Goal: Task Accomplishment & Management: Manage account settings

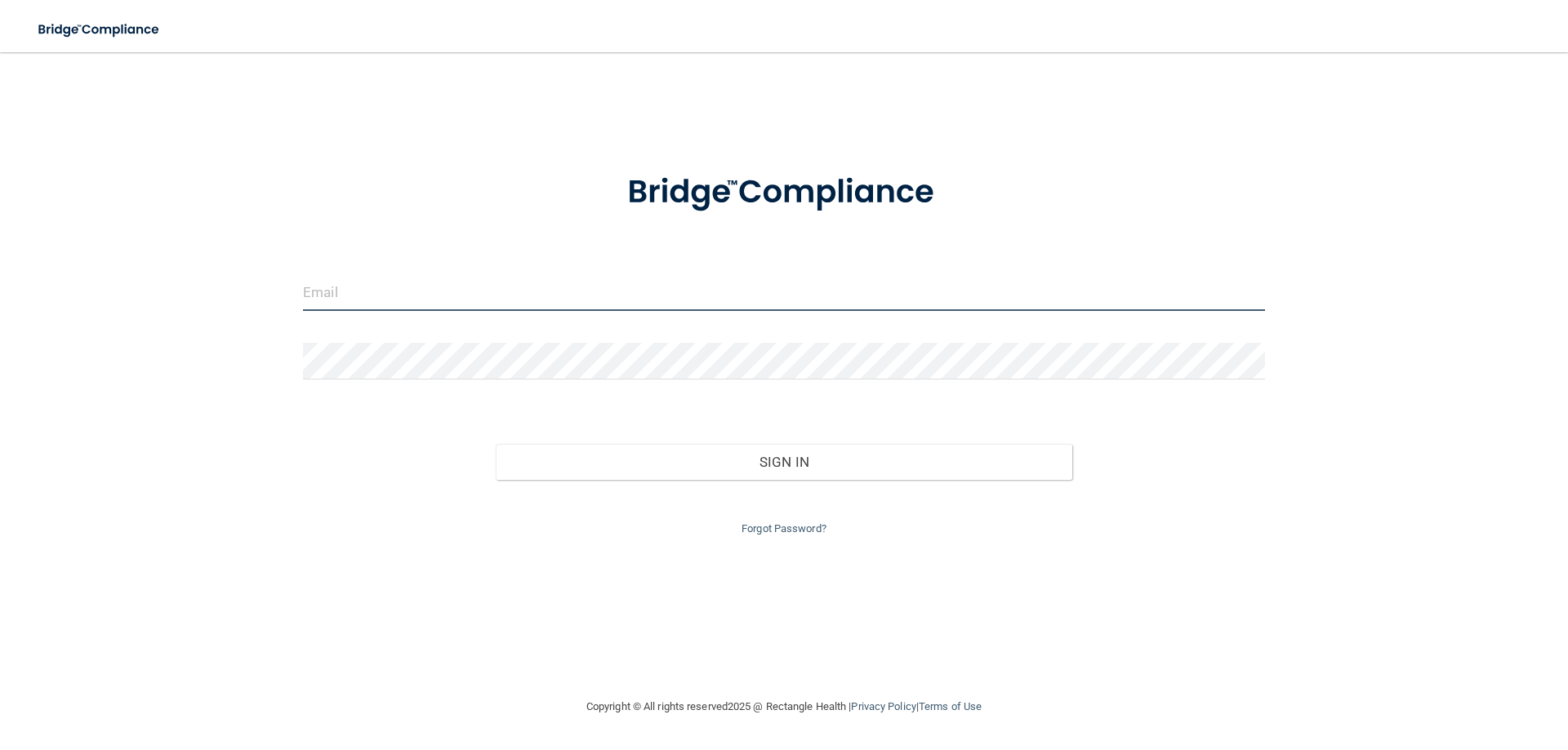
type input "[EMAIL_ADDRESS][DOMAIN_NAME]"
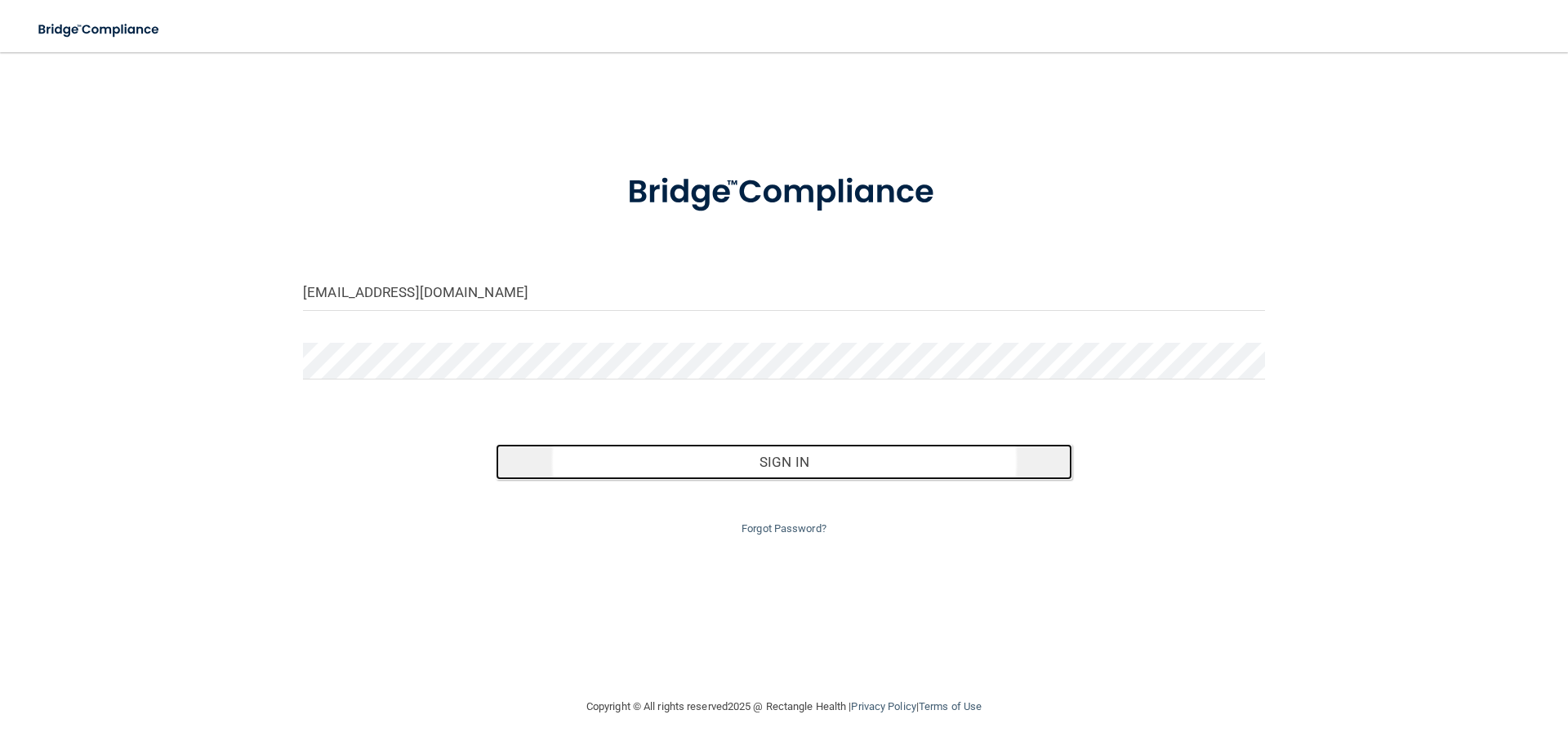
click at [613, 458] on button "Sign In" at bounding box center [784, 462] width 578 height 36
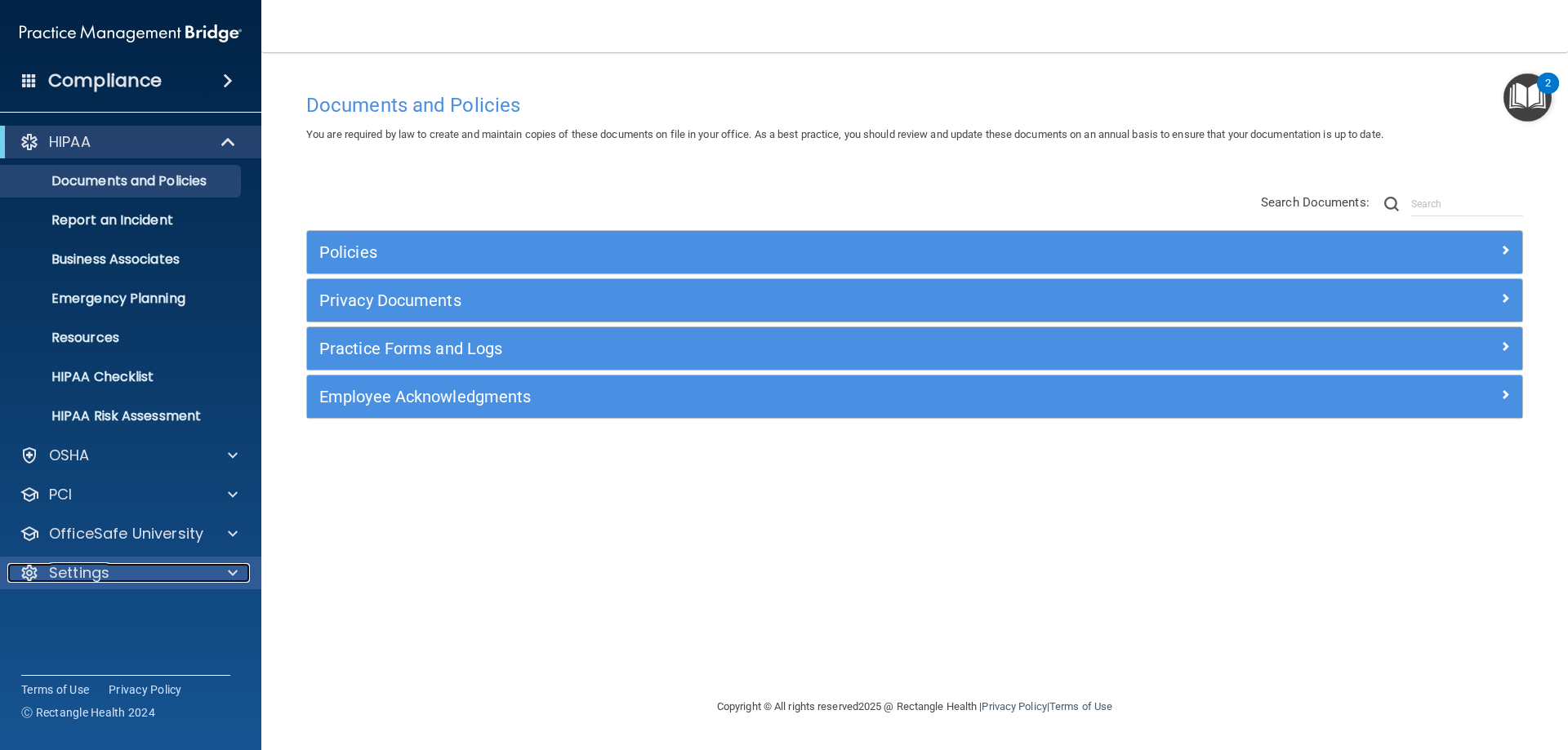
click at [114, 564] on div "Settings" at bounding box center [108, 573] width 202 height 19
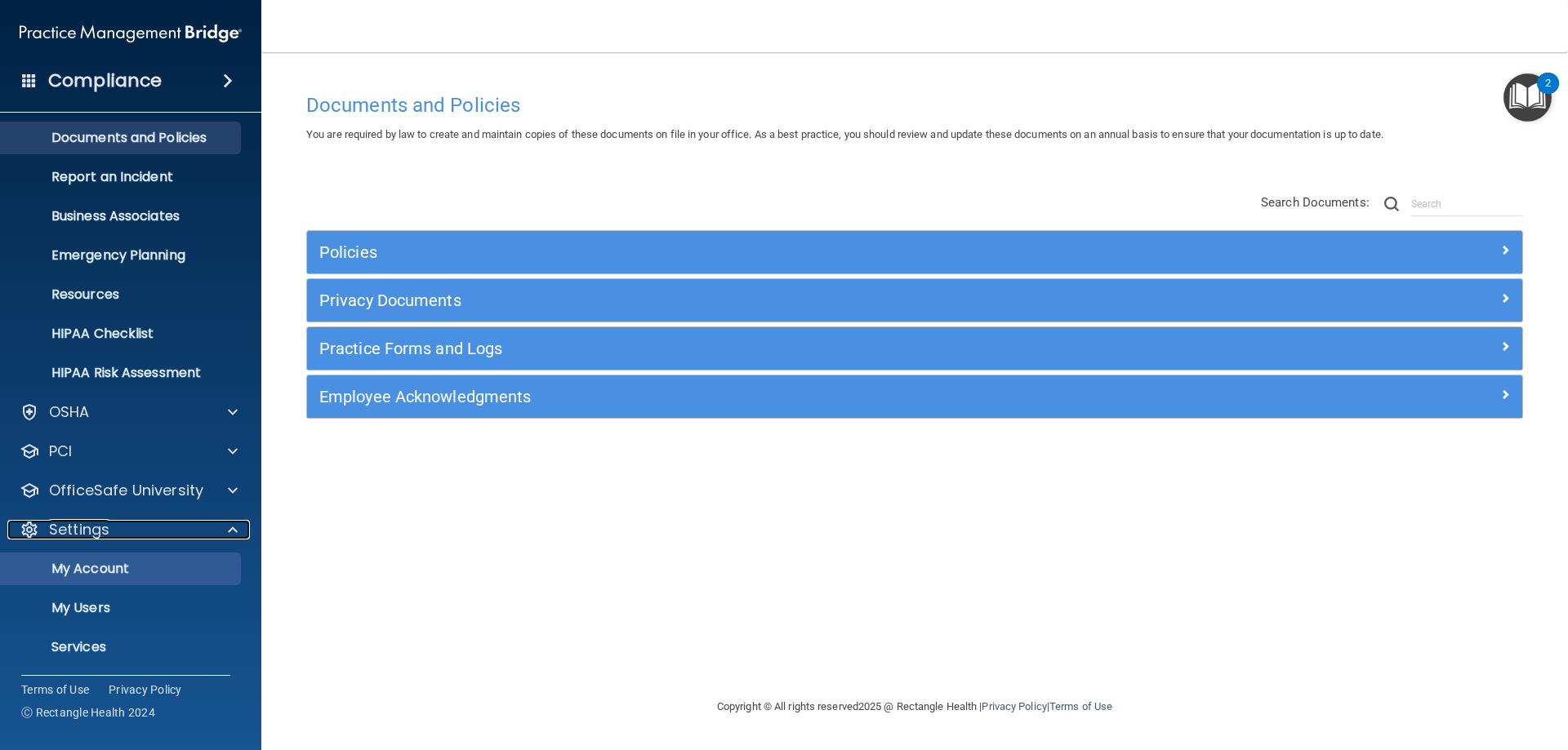
scroll to position [84, 0]
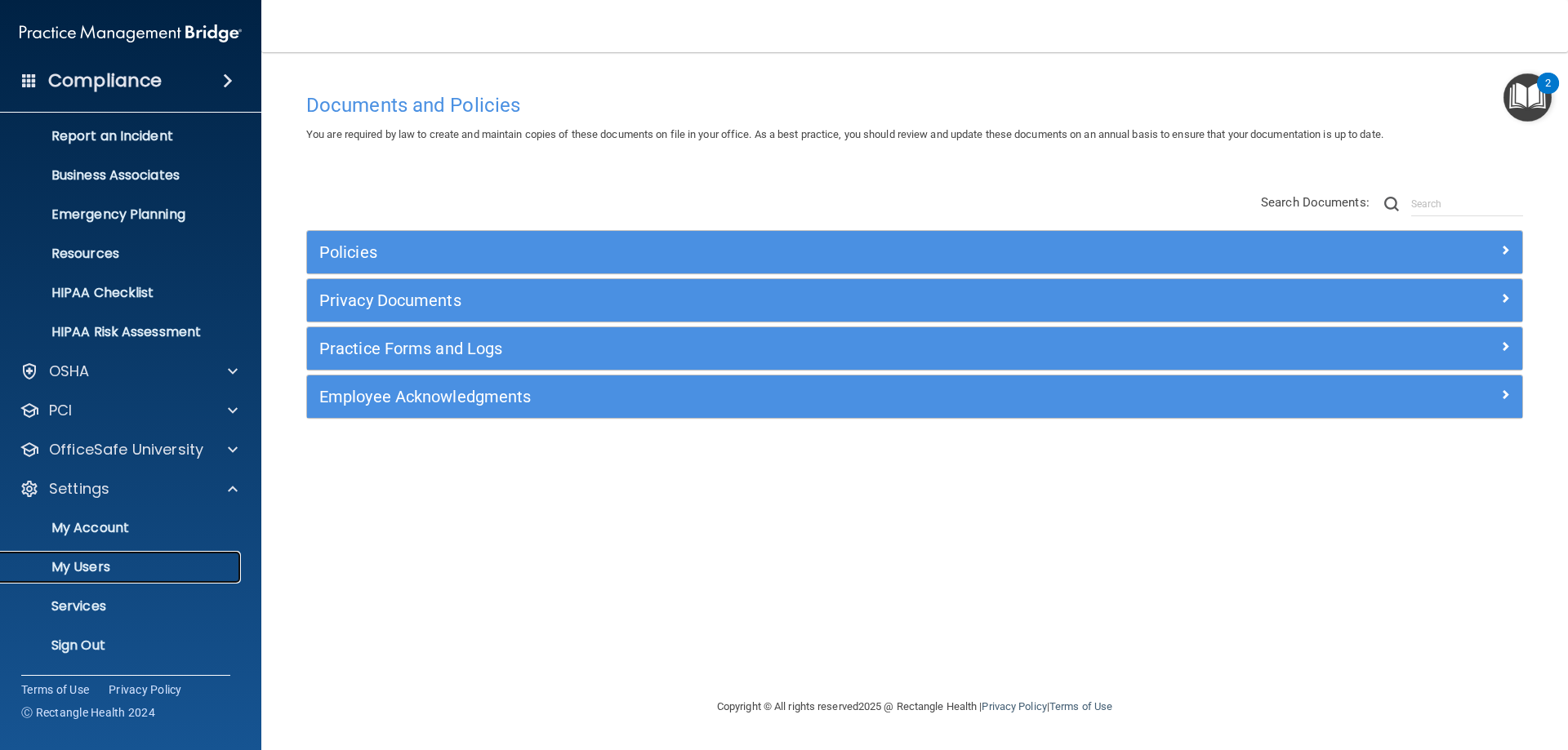
click at [87, 564] on p "My Users" at bounding box center [122, 567] width 223 height 16
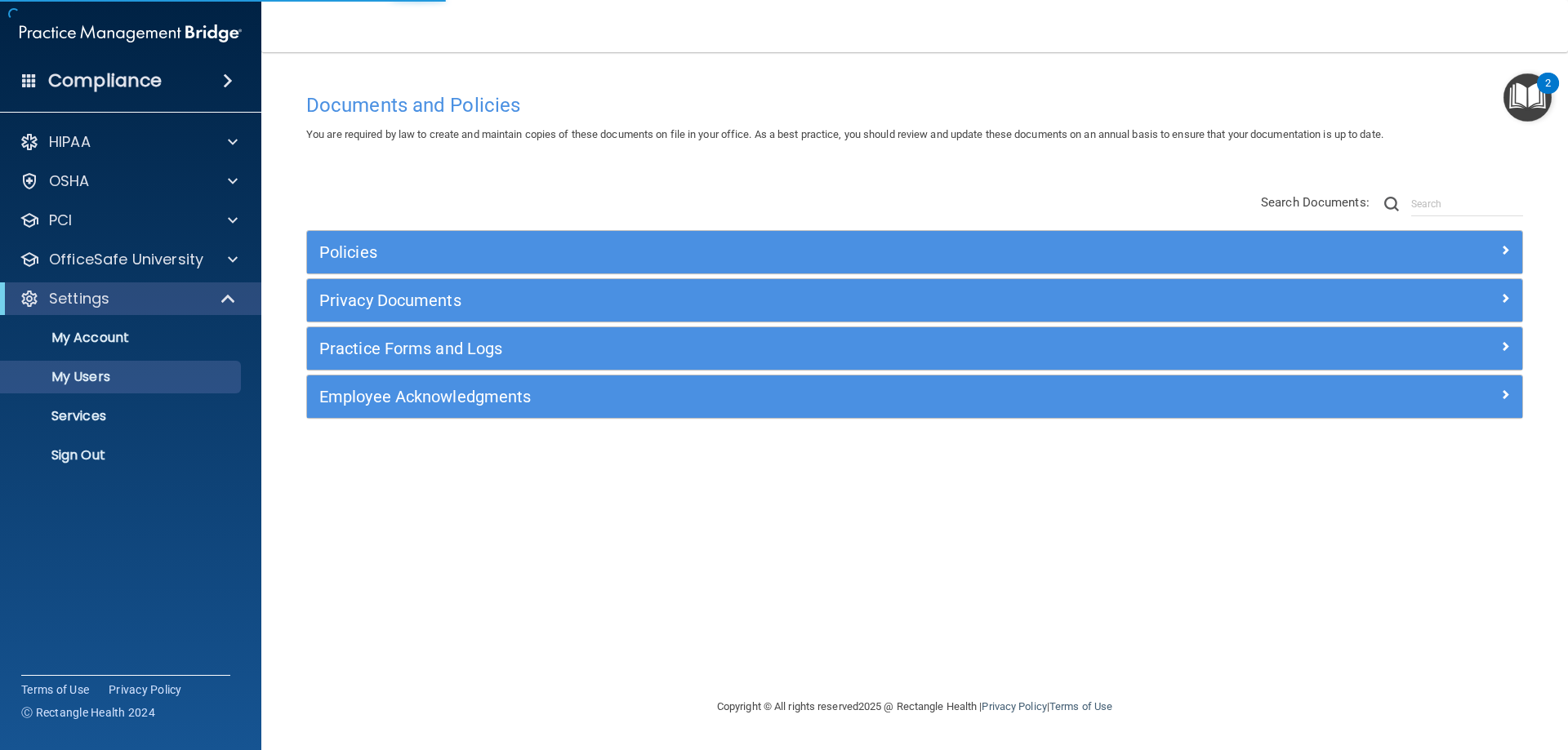
select select "20"
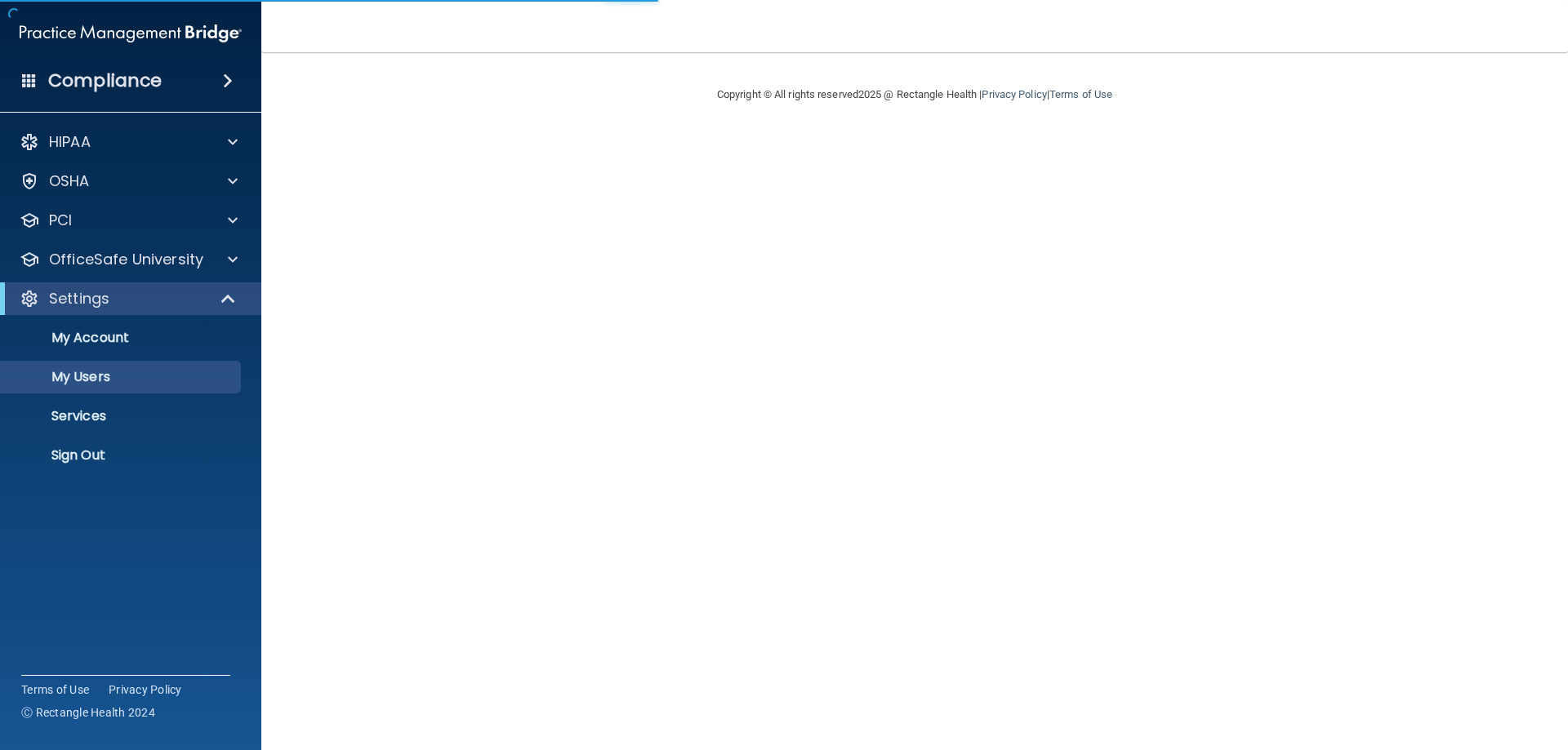
select select "20"
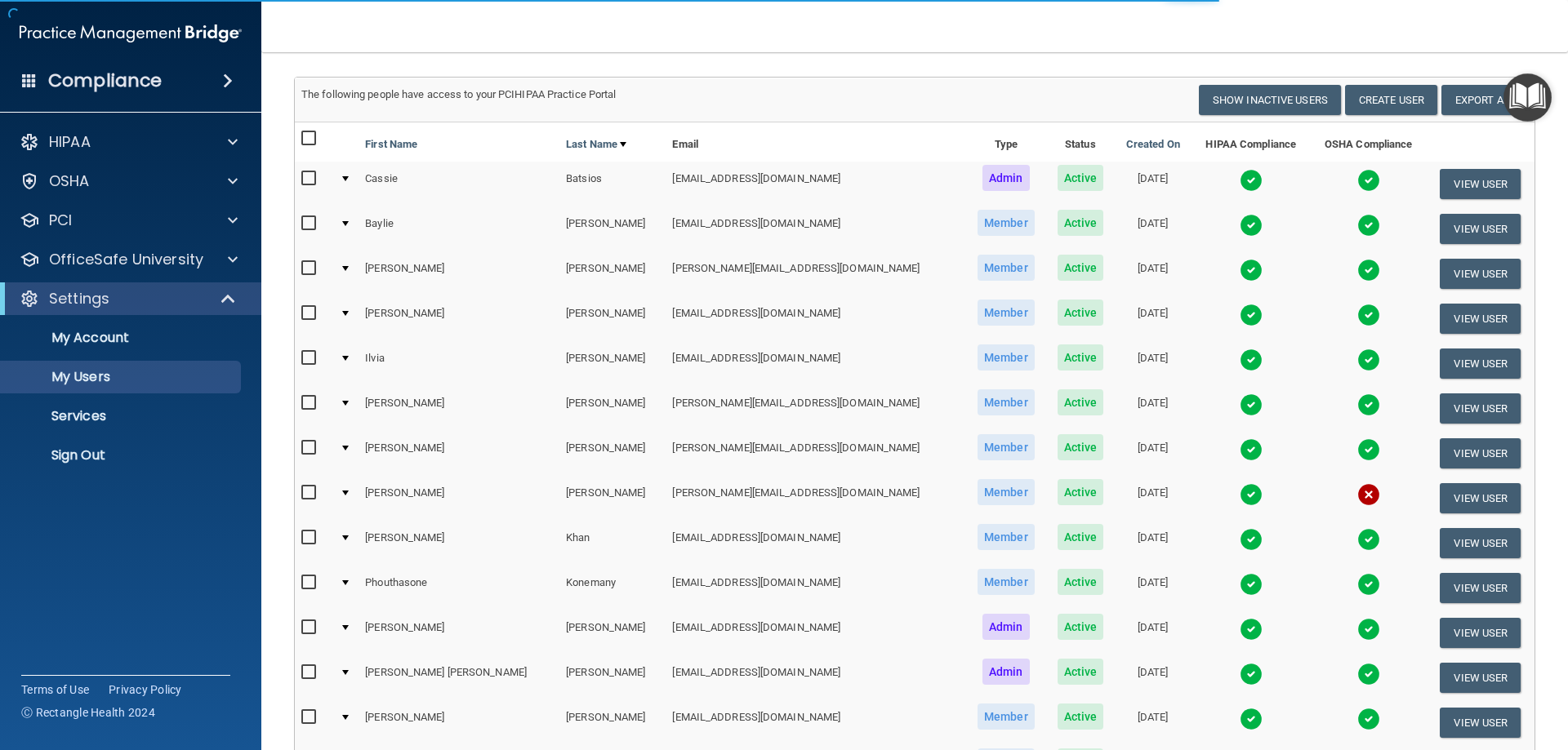
scroll to position [163, 0]
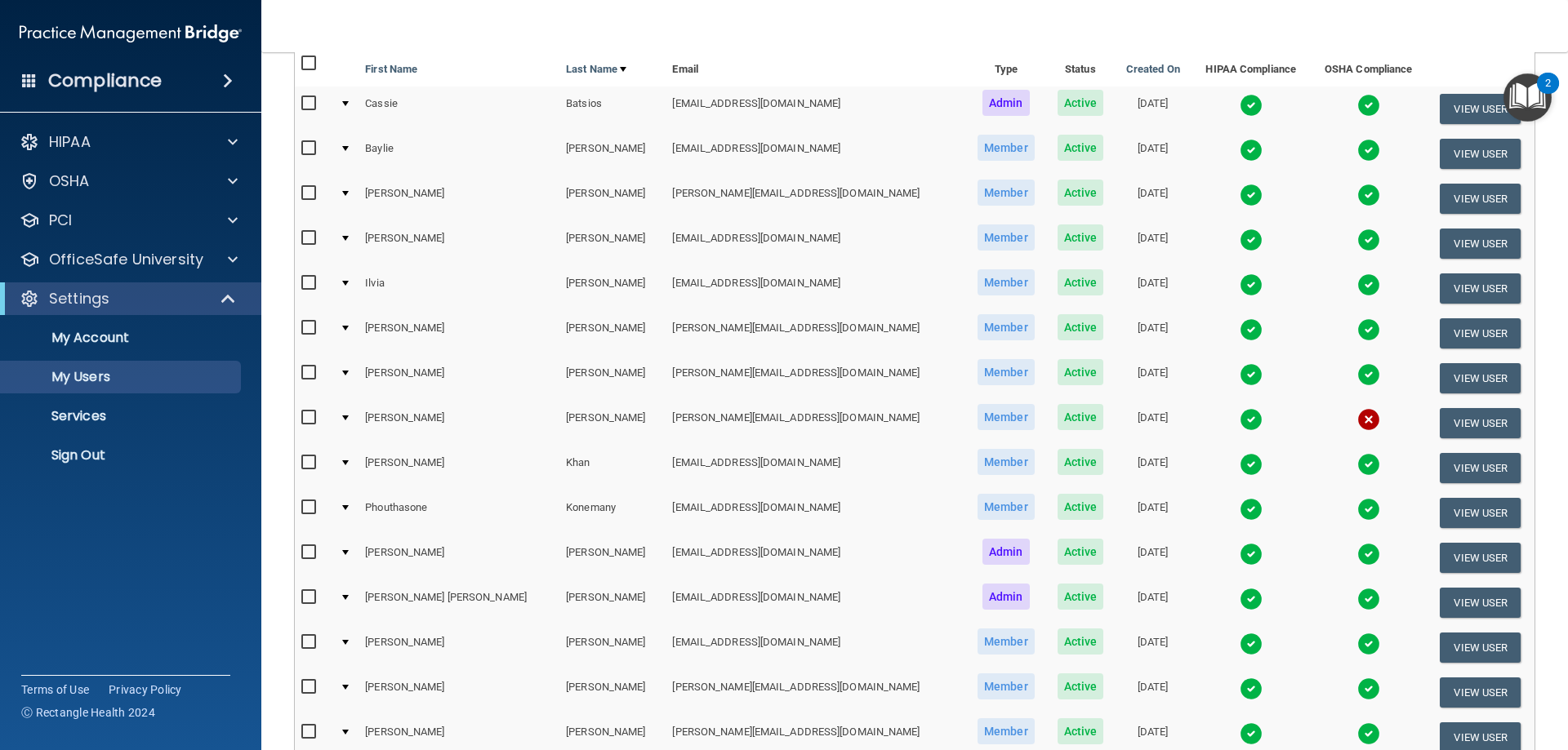
click at [347, 414] on td at bounding box center [345, 423] width 26 height 45
click at [349, 415] on div at bounding box center [345, 418] width 6 height 5
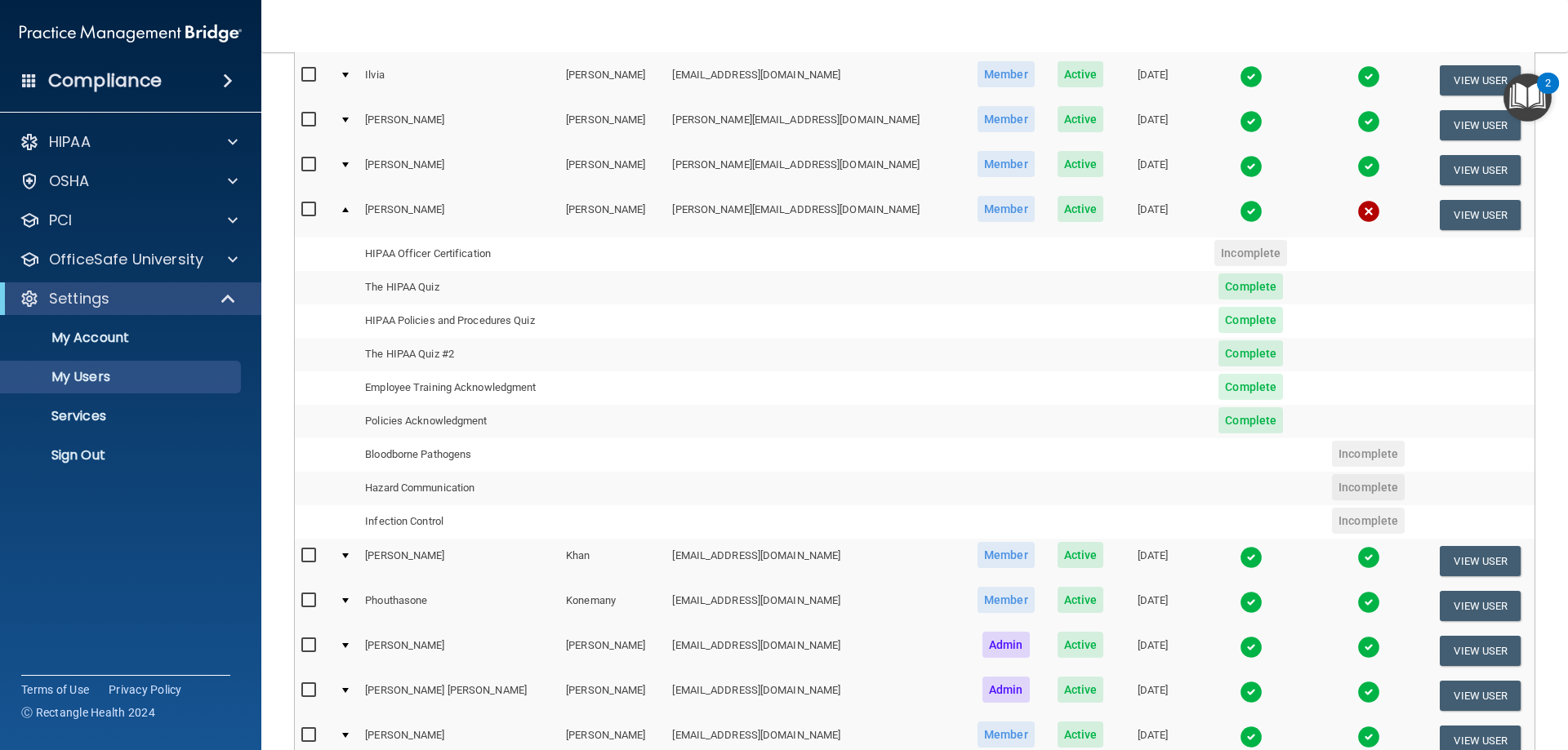
scroll to position [408, 0]
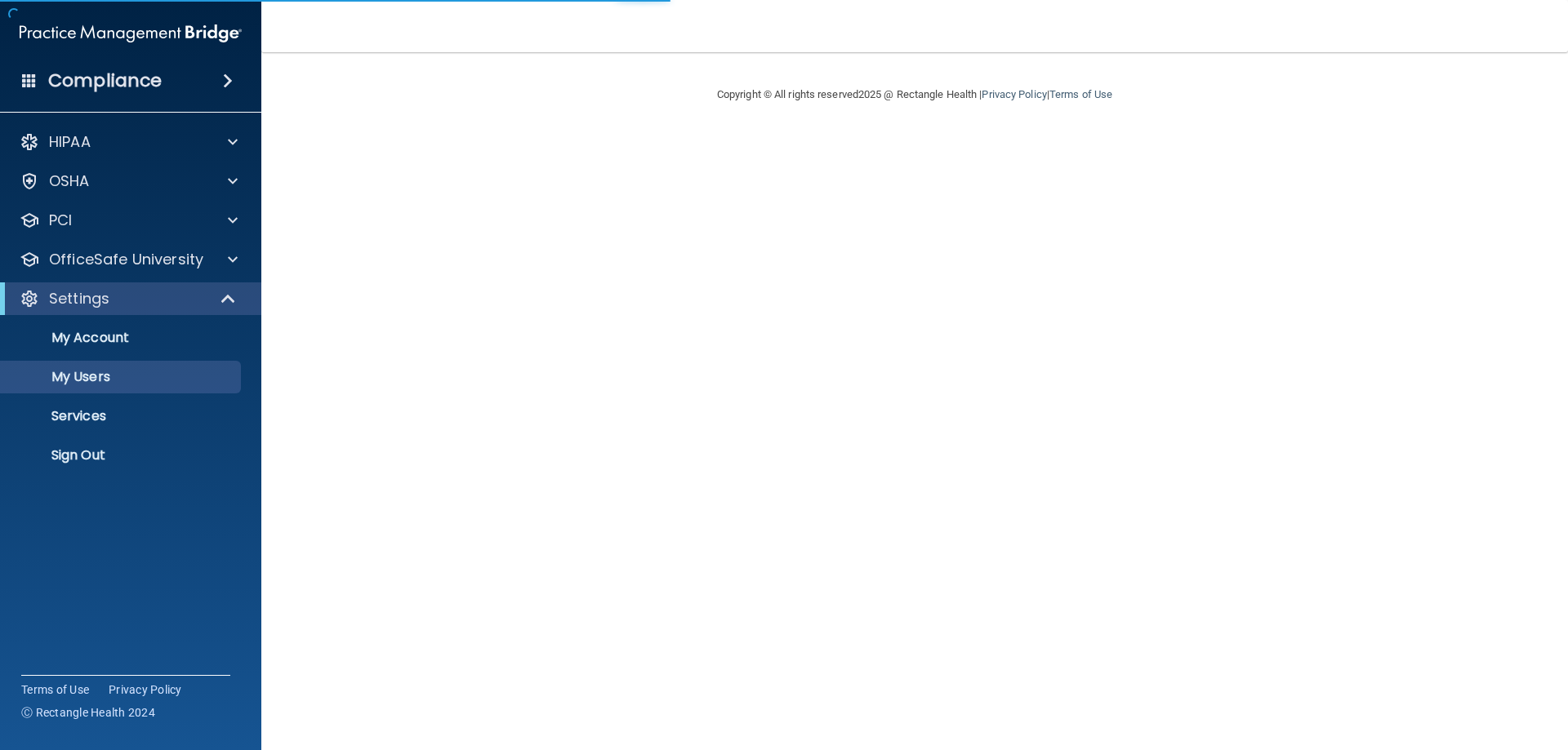
select select "20"
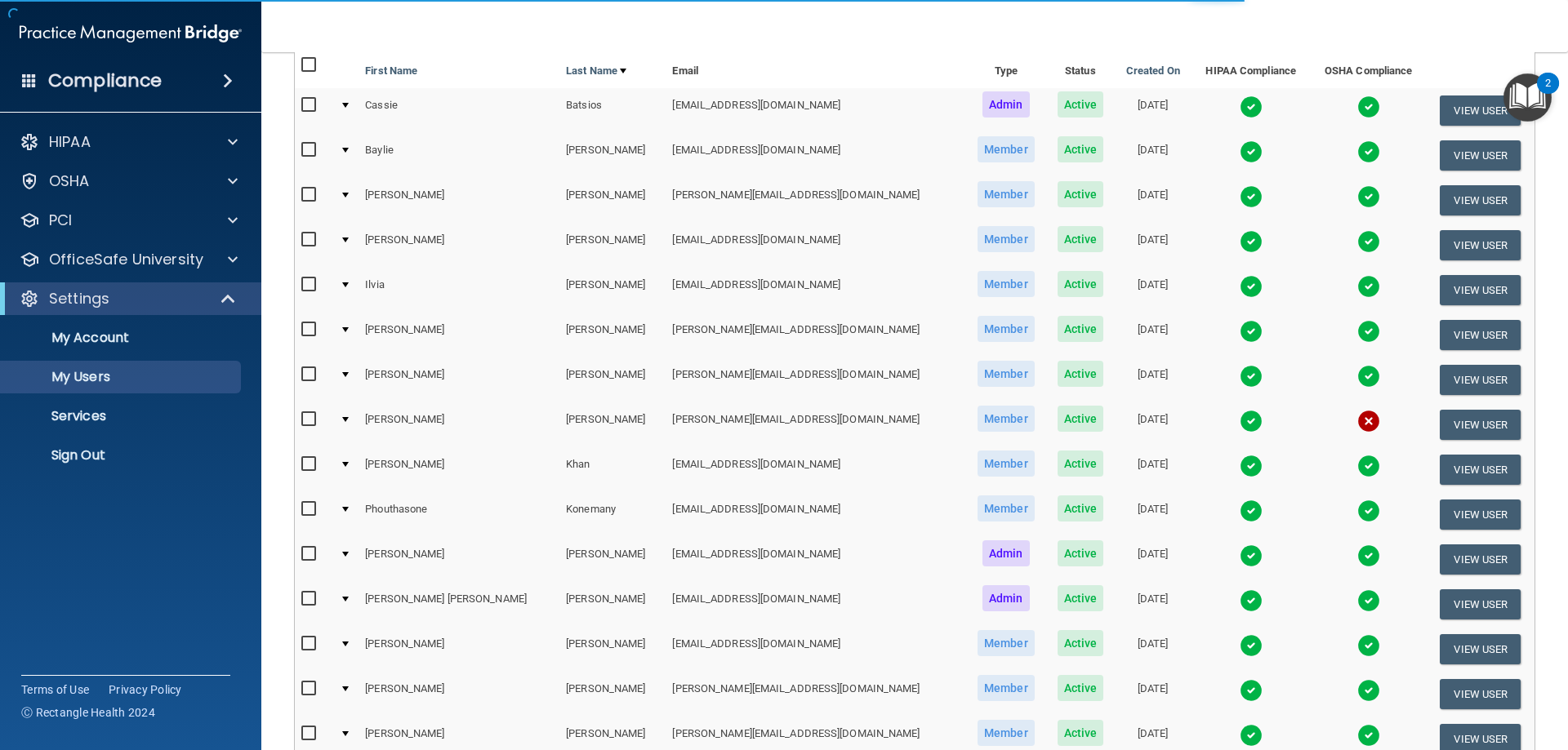
scroll to position [163, 0]
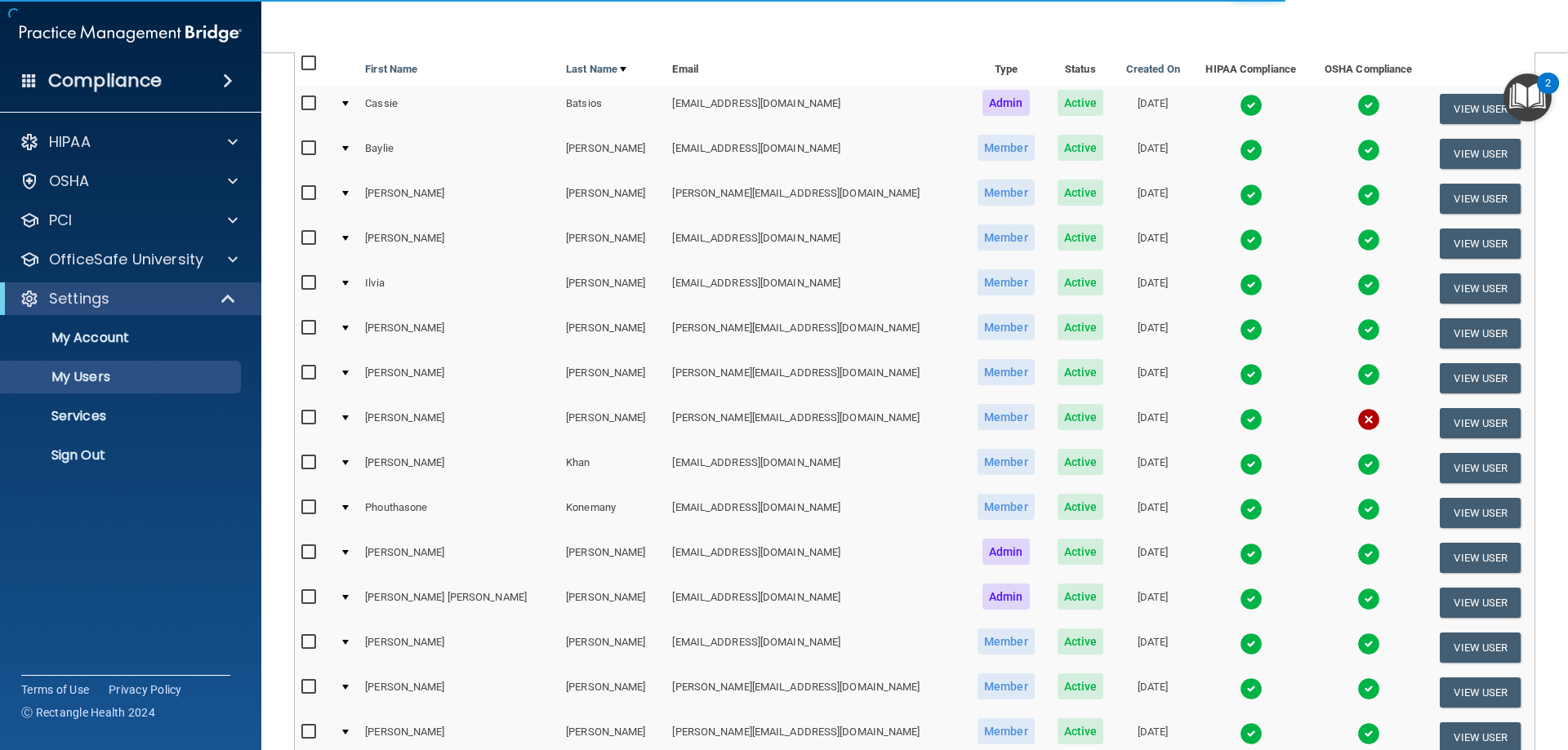
click at [359, 417] on td at bounding box center [345, 423] width 26 height 45
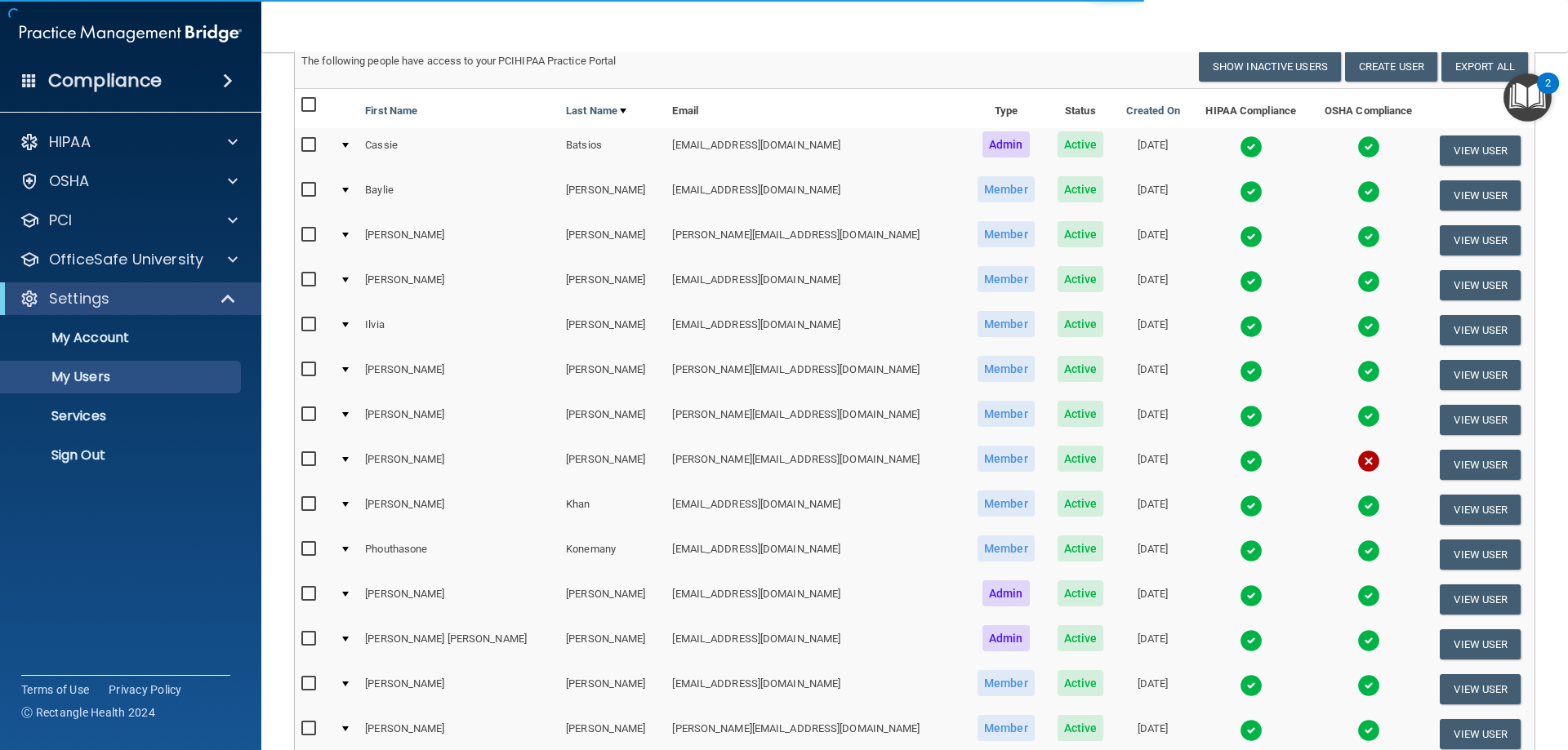
scroll to position [81, 0]
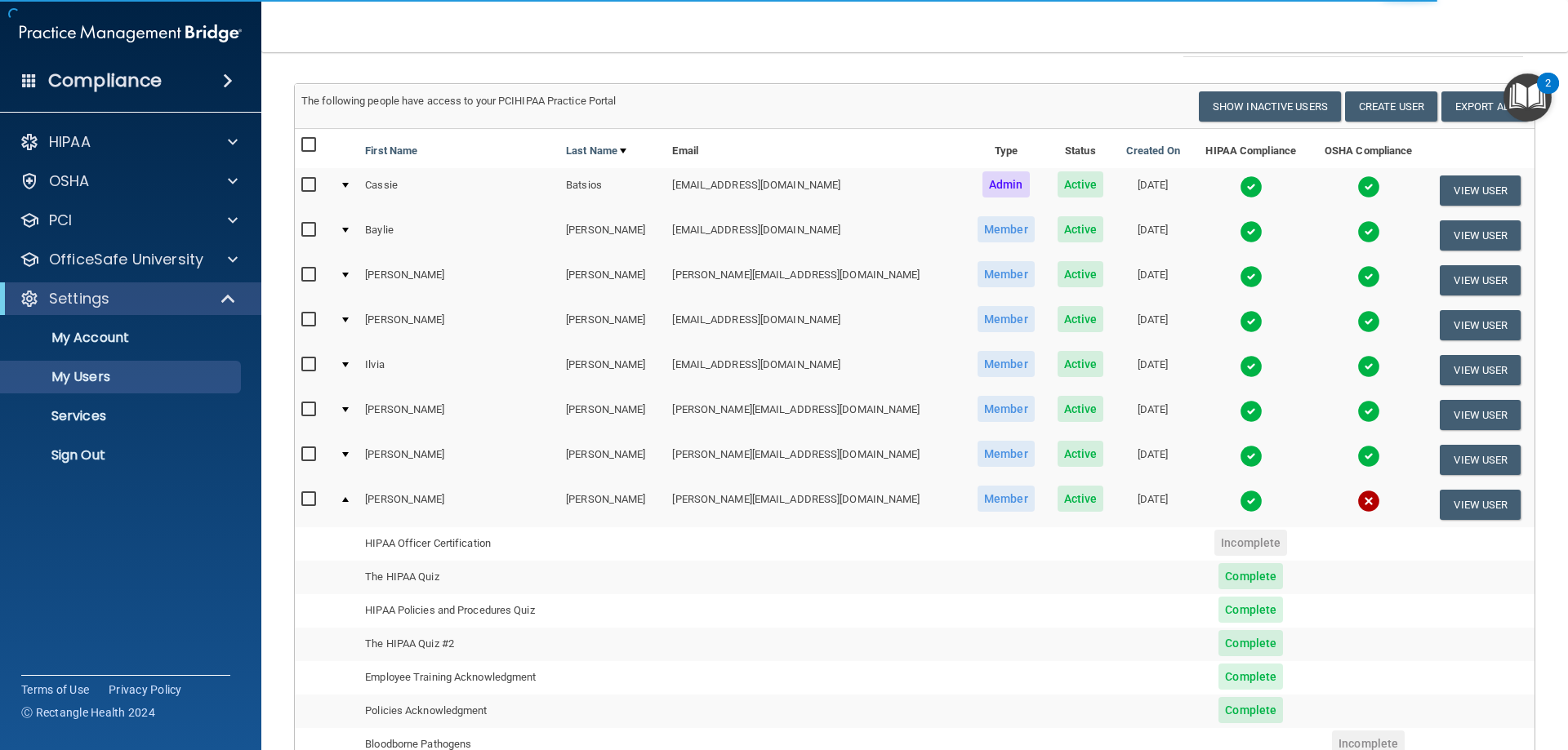
click at [355, 503] on td at bounding box center [345, 504] width 26 height 44
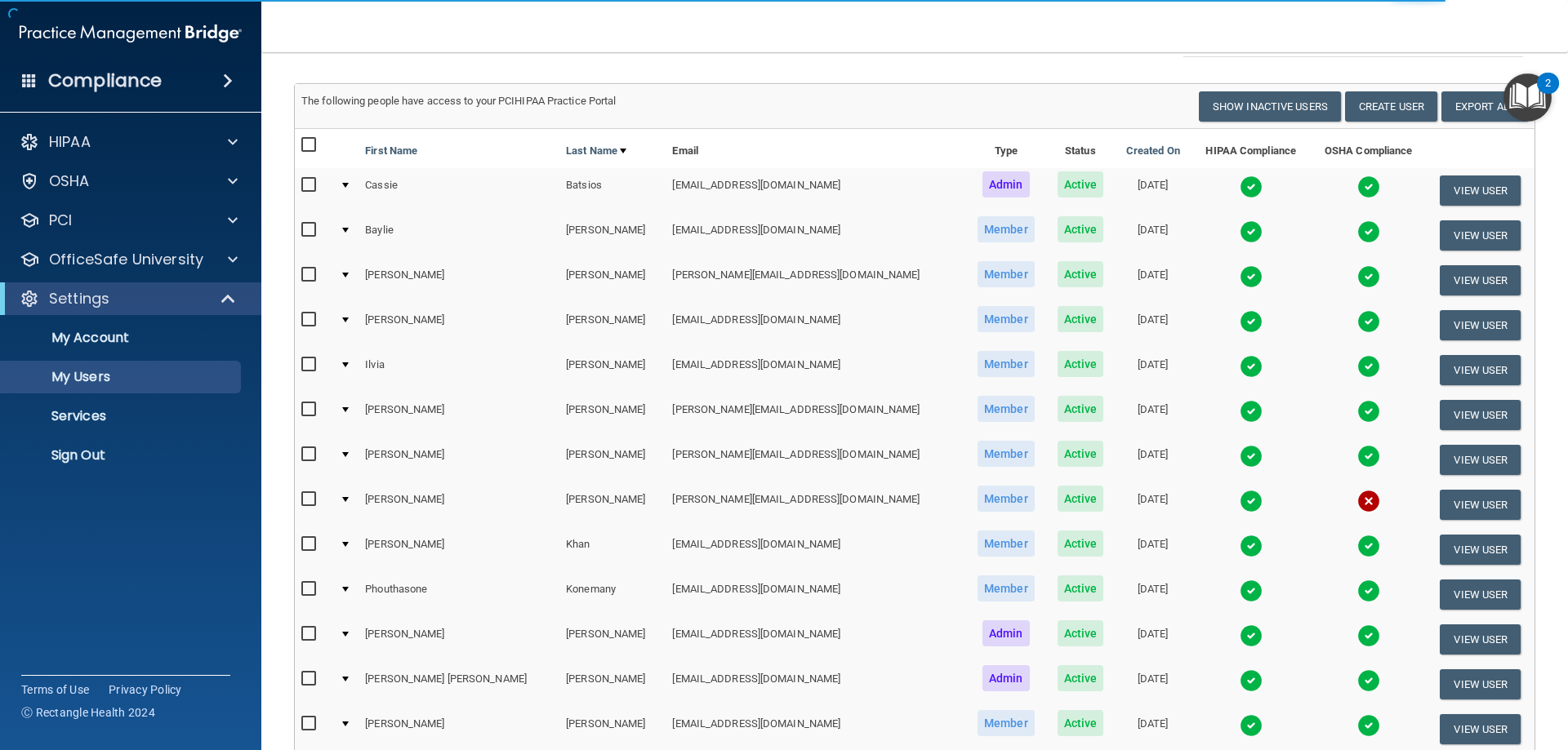
click at [355, 503] on td at bounding box center [345, 504] width 26 height 45
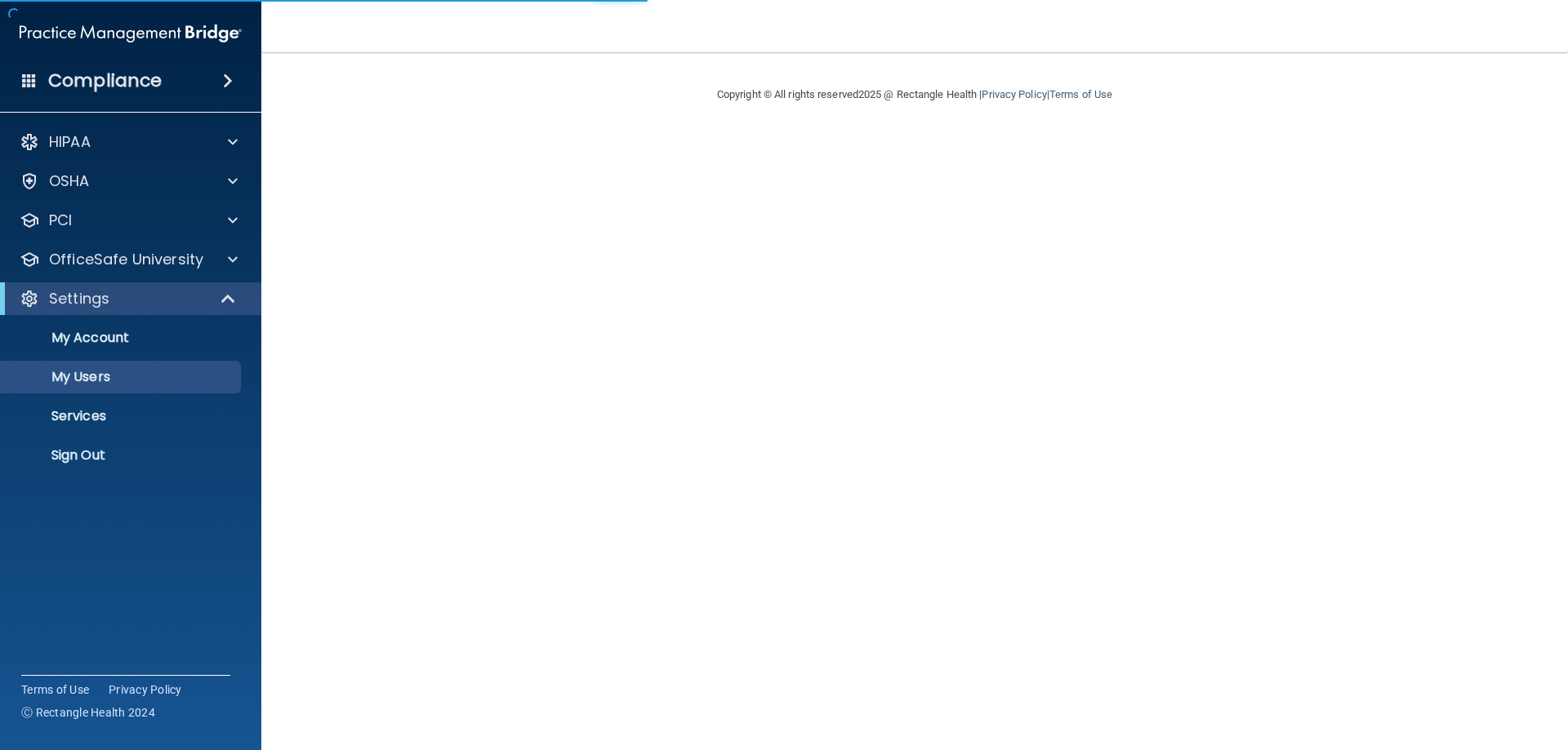
select select "20"
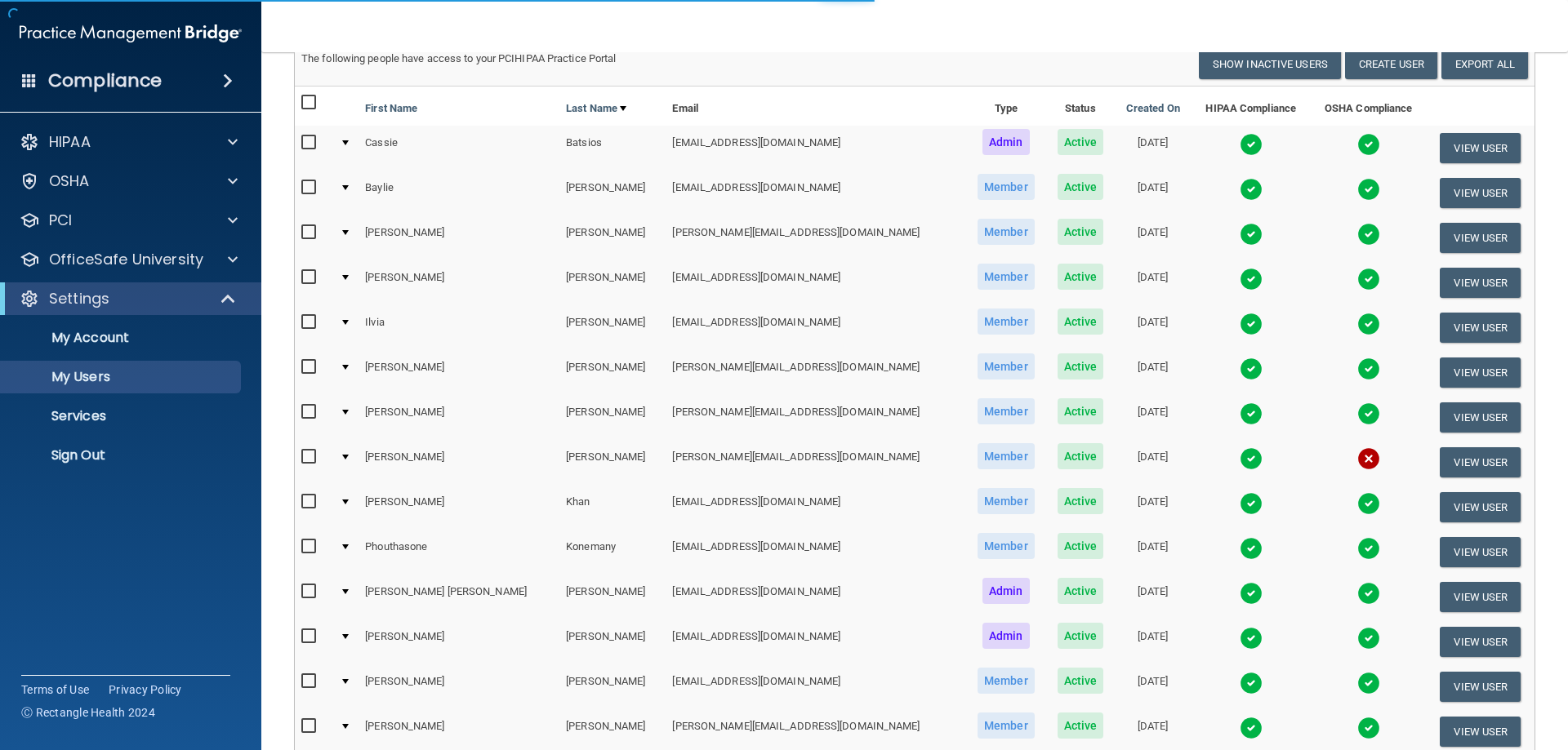
scroll to position [163, 0]
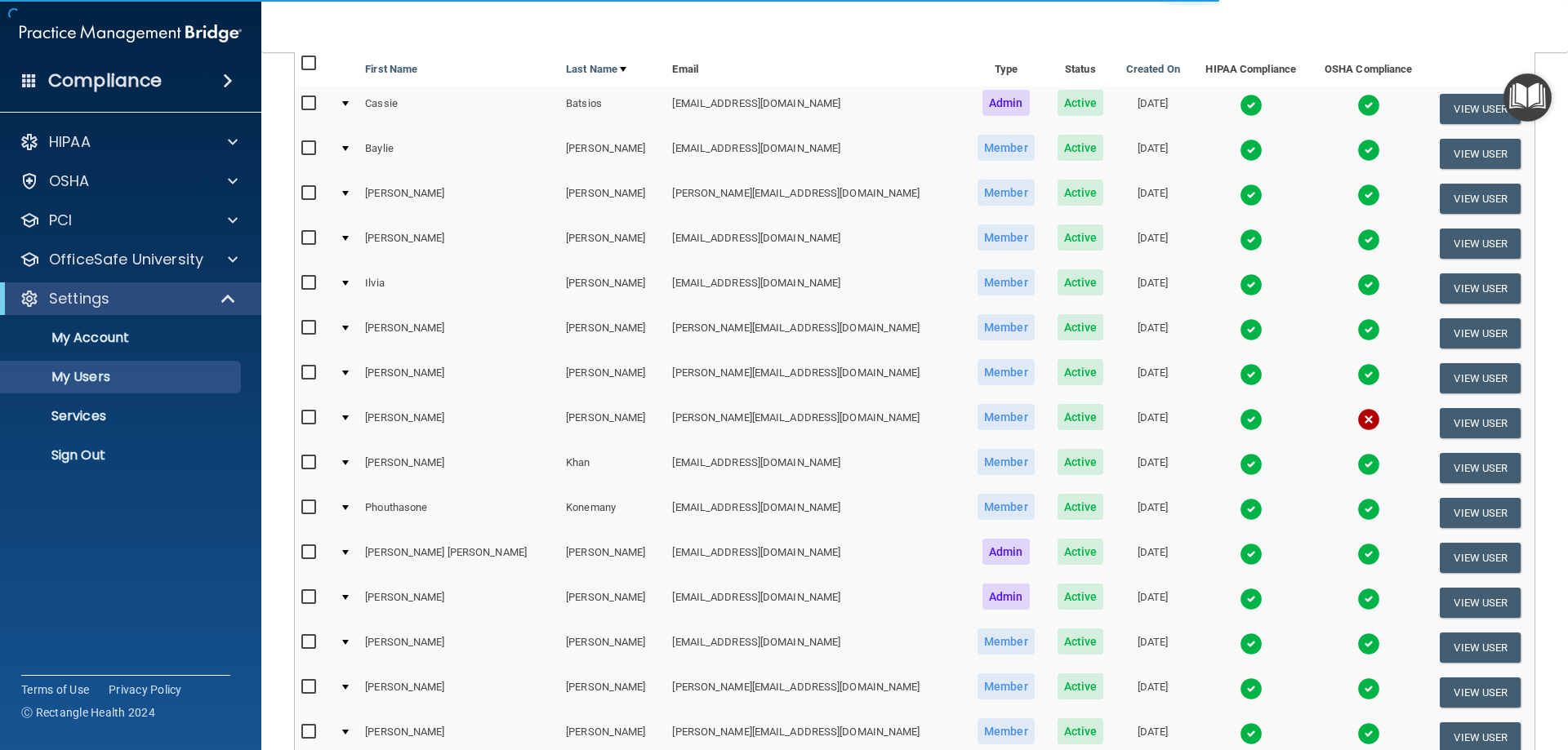
click at [357, 419] on td at bounding box center [345, 423] width 26 height 45
click at [405, 413] on td "[PERSON_NAME]" at bounding box center [458, 423] width 201 height 45
click at [386, 420] on td "[PERSON_NAME]" at bounding box center [458, 423] width 201 height 45
click at [359, 416] on td at bounding box center [345, 423] width 26 height 45
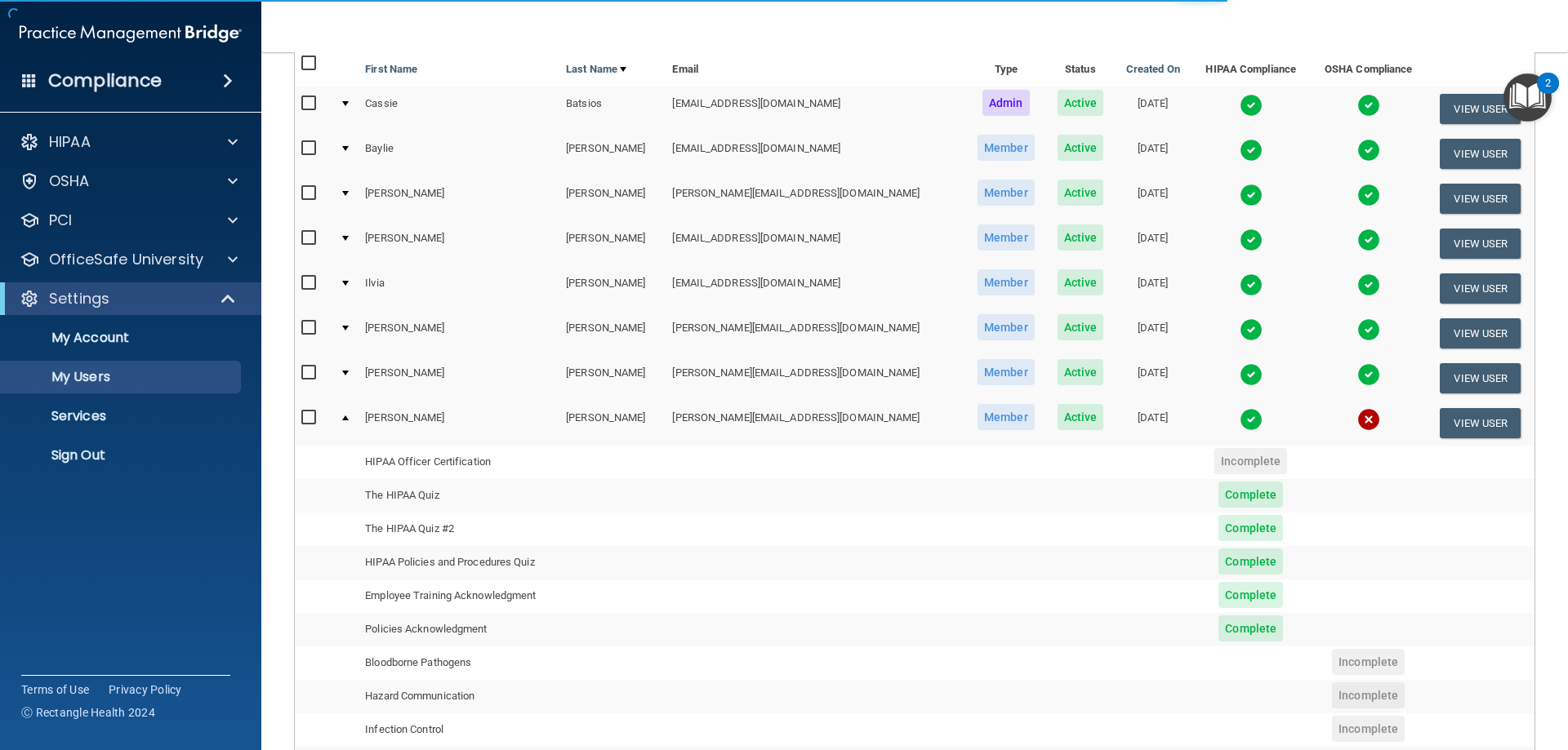
click at [355, 417] on td at bounding box center [345, 423] width 26 height 44
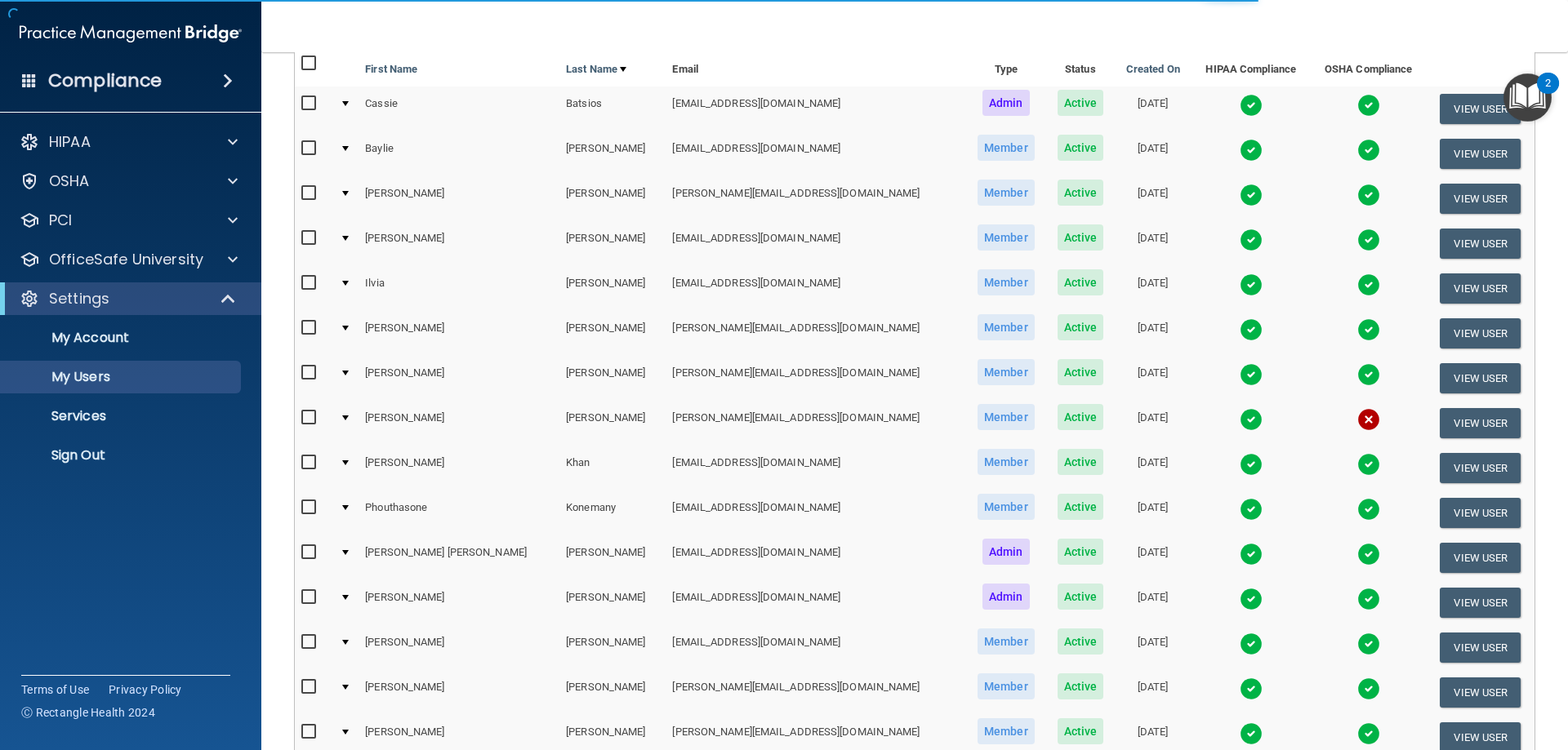
click at [349, 417] on div at bounding box center [345, 418] width 6 height 5
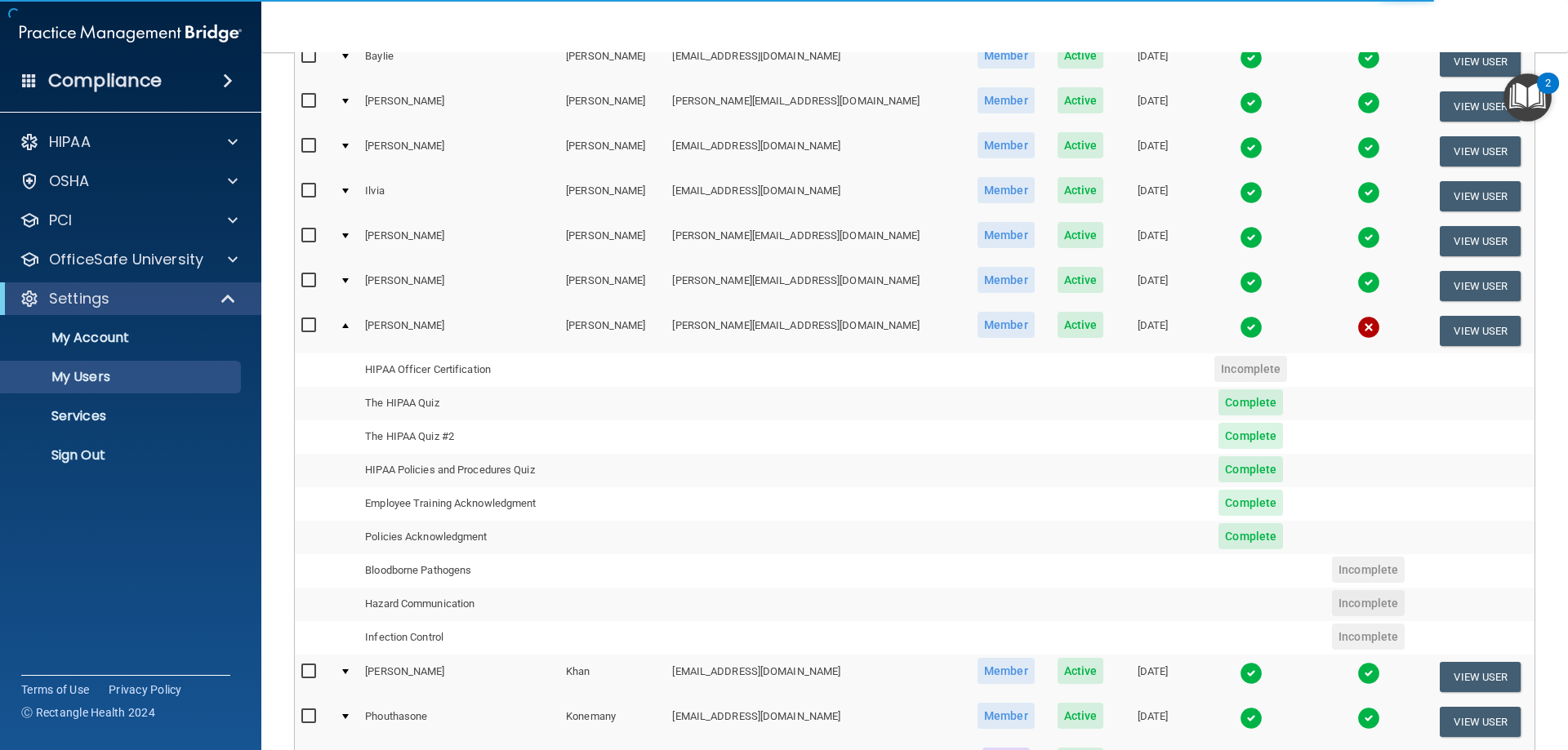
scroll to position [327, 0]
